Goal: Navigation & Orientation: Find specific page/section

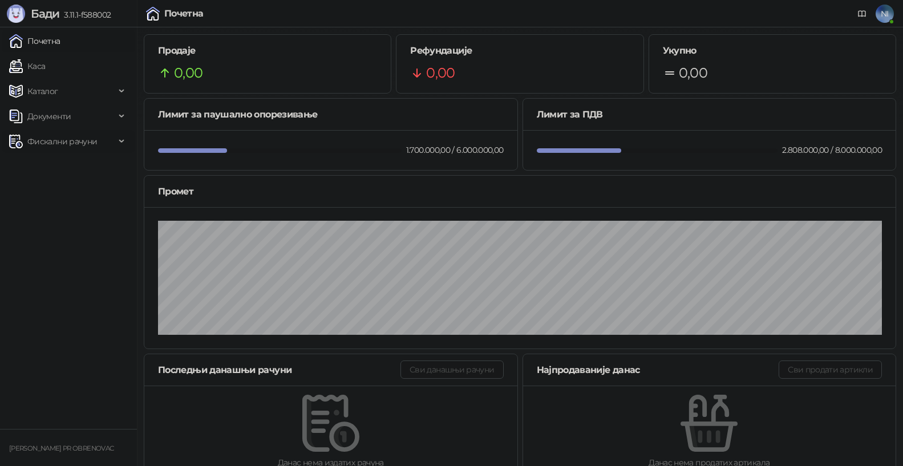
click at [115, 136] on div "Фискални рачуни" at bounding box center [68, 141] width 132 height 23
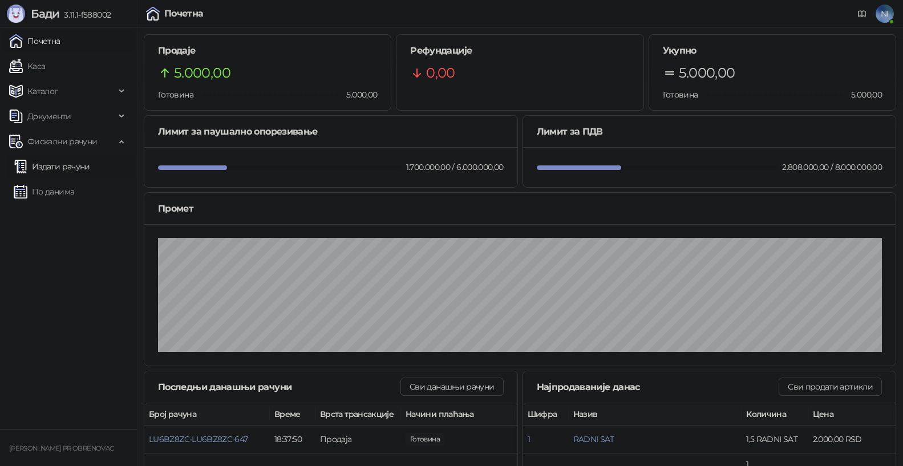
click at [75, 172] on link "Издати рачуни" at bounding box center [52, 166] width 76 height 23
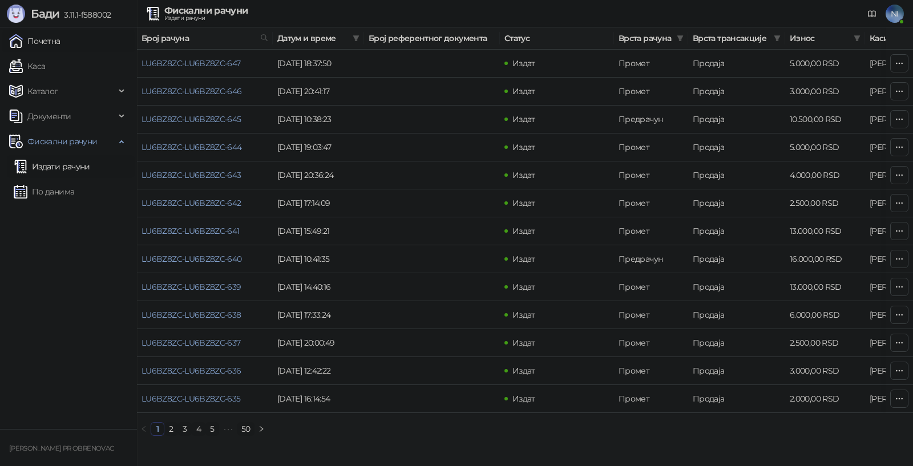
click at [55, 37] on link "Почетна" at bounding box center [34, 41] width 51 height 23
